Goal: Task Accomplishment & Management: Complete application form

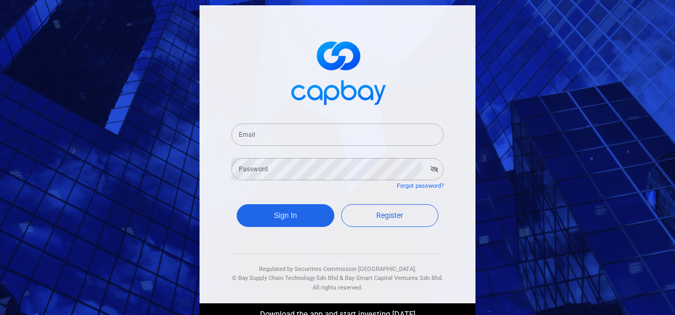
click at [278, 135] on input "Email" at bounding box center [337, 135] width 212 height 22
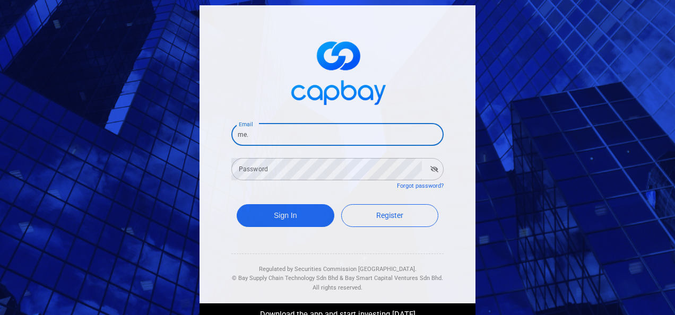
type input "[EMAIL_ADDRESS][DOMAIN_NAME]"
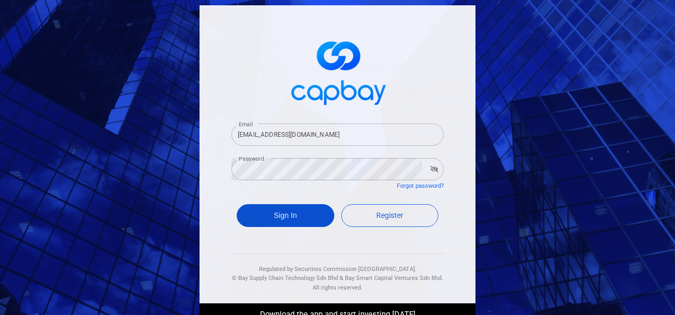
click at [293, 221] on button "Sign In" at bounding box center [285, 215] width 98 height 23
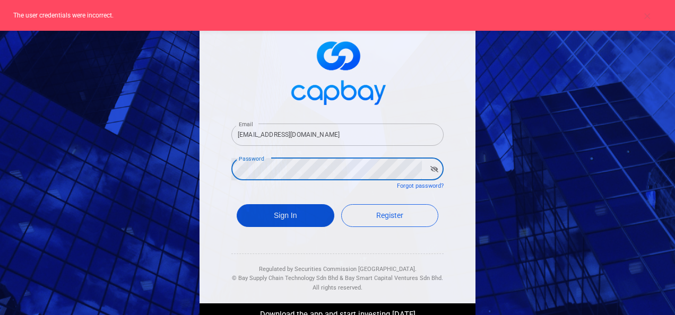
click at [274, 213] on button "Sign In" at bounding box center [285, 215] width 98 height 23
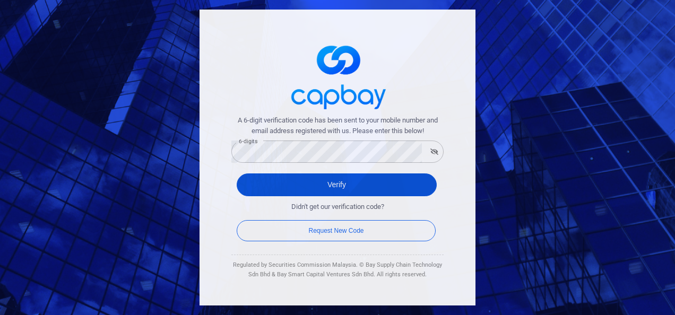
click at [385, 185] on button "Verify" at bounding box center [336, 184] width 200 height 23
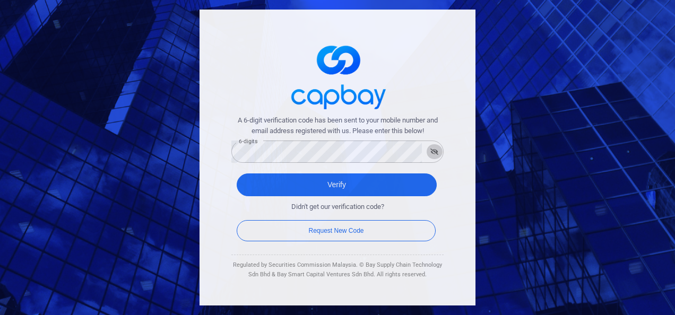
click at [434, 150] on icon "button" at bounding box center [434, 151] width 8 height 6
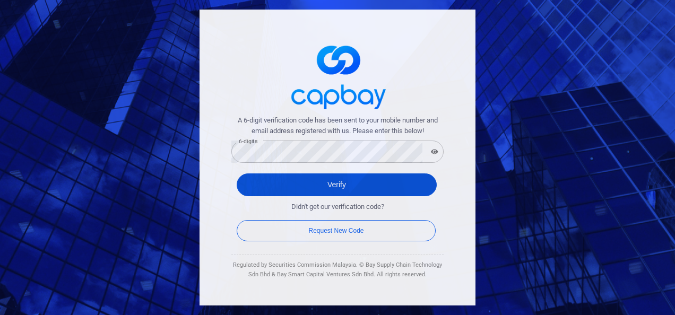
click at [305, 179] on button "Verify" at bounding box center [336, 184] width 200 height 23
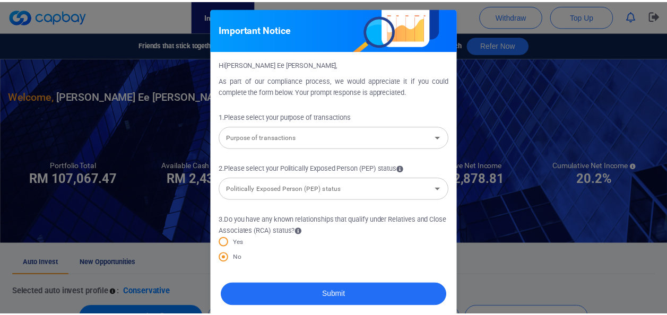
scroll to position [11, 0]
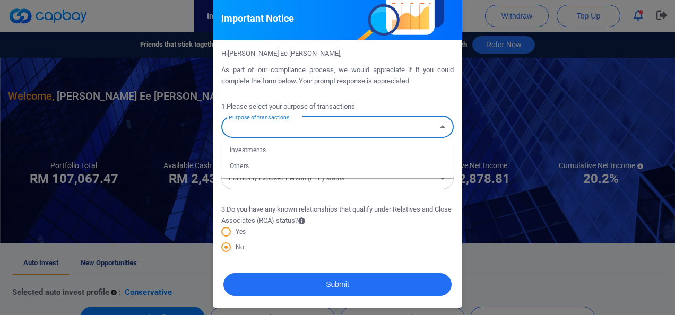
click at [327, 128] on input "Purpose of transactions" at bounding box center [328, 127] width 208 height 20
click at [437, 125] on icon "Close" at bounding box center [442, 126] width 13 height 13
click at [437, 125] on icon "Open" at bounding box center [442, 126] width 13 height 13
click at [405, 151] on li "Investments" at bounding box center [337, 150] width 232 height 16
type input "Investments"
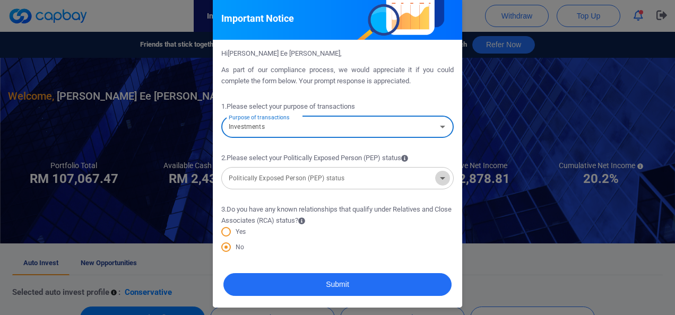
click at [440, 178] on icon "Open" at bounding box center [442, 178] width 5 height 3
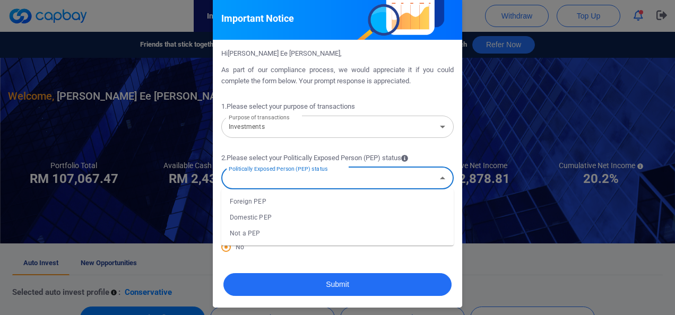
click at [379, 233] on li "Not a PEP" at bounding box center [337, 233] width 232 height 16
type input "Not a PEP"
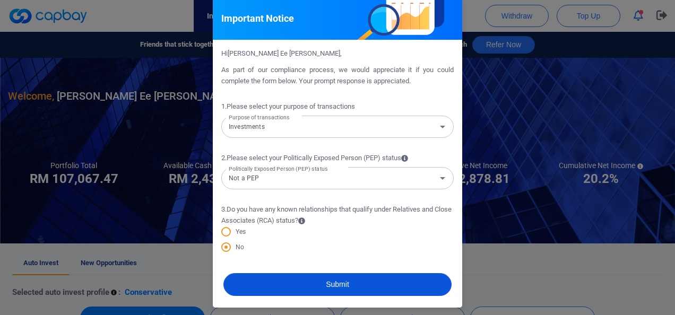
click at [334, 280] on button "Submit" at bounding box center [337, 284] width 228 height 23
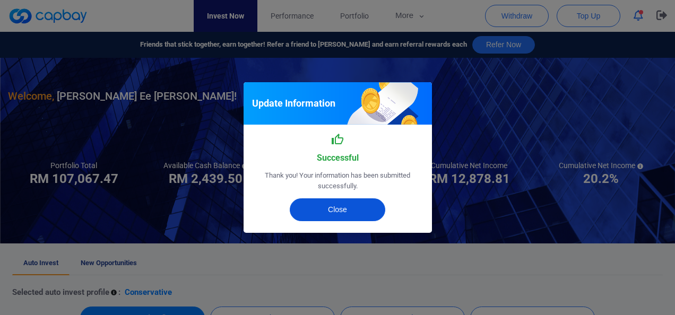
click at [344, 205] on button "Close" at bounding box center [337, 209] width 95 height 23
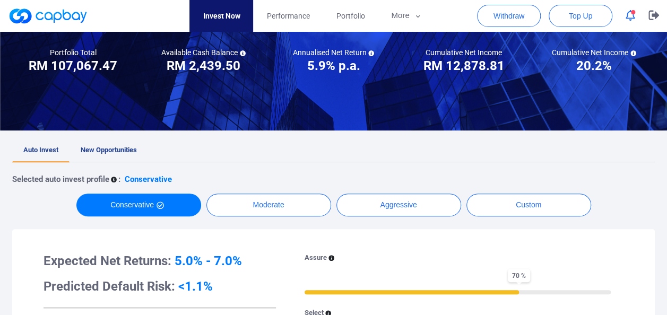
scroll to position [0, 0]
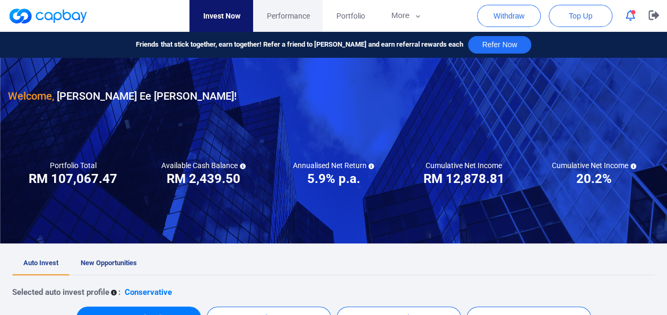
click at [295, 19] on span "Performance" at bounding box center [287, 16] width 43 height 12
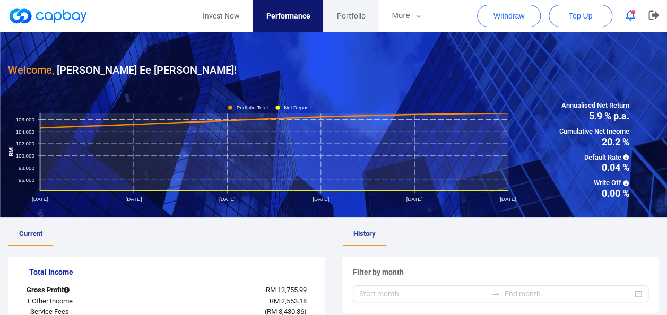
click at [351, 22] on link "Portfolio" at bounding box center [350, 16] width 55 height 32
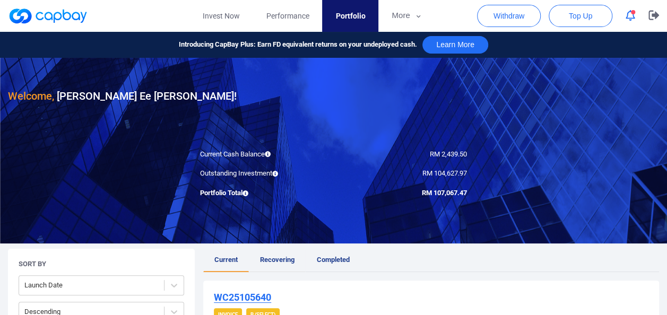
click at [278, 260] on span "Recovering" at bounding box center [277, 260] width 34 height 8
